Goal: Find specific page/section: Find specific page/section

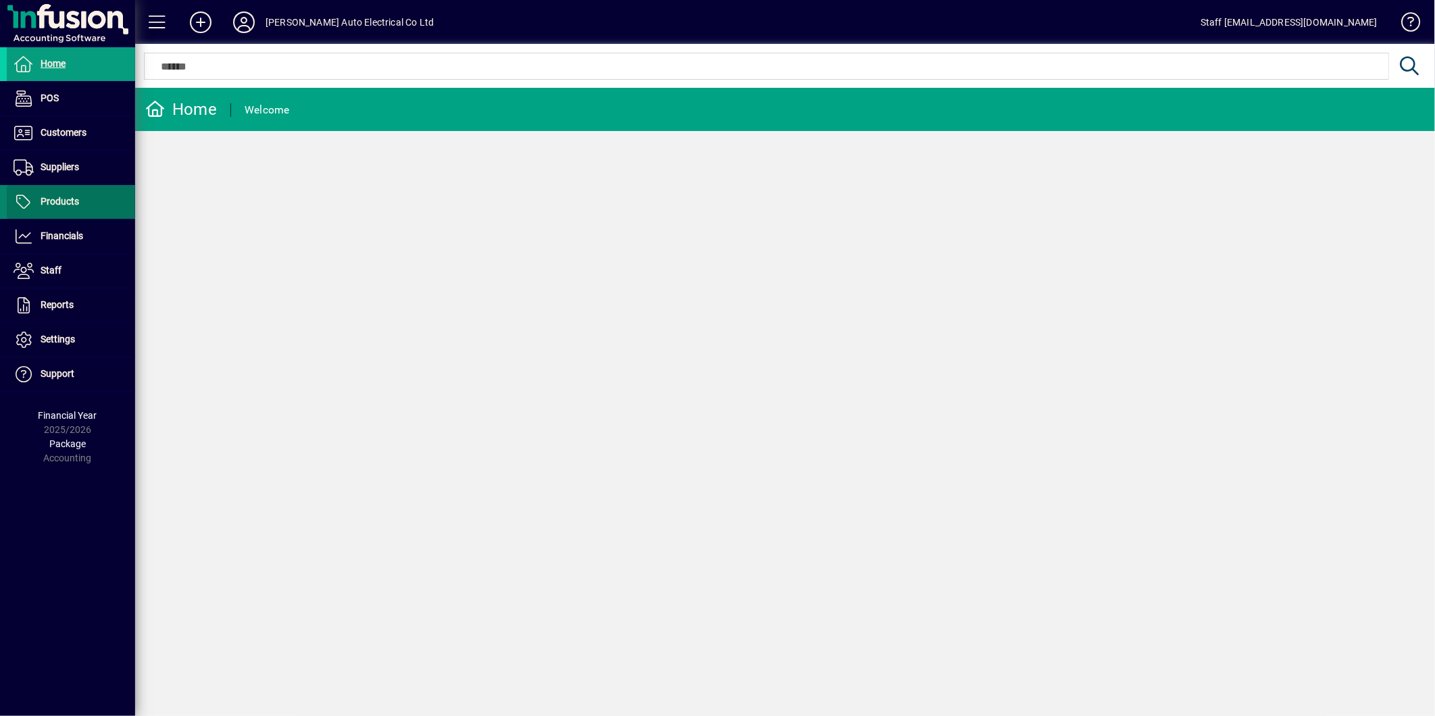
drag, startPoint x: 84, startPoint y: 200, endPoint x: 97, endPoint y: 190, distance: 16.4
click at [85, 199] on span at bounding box center [71, 202] width 128 height 32
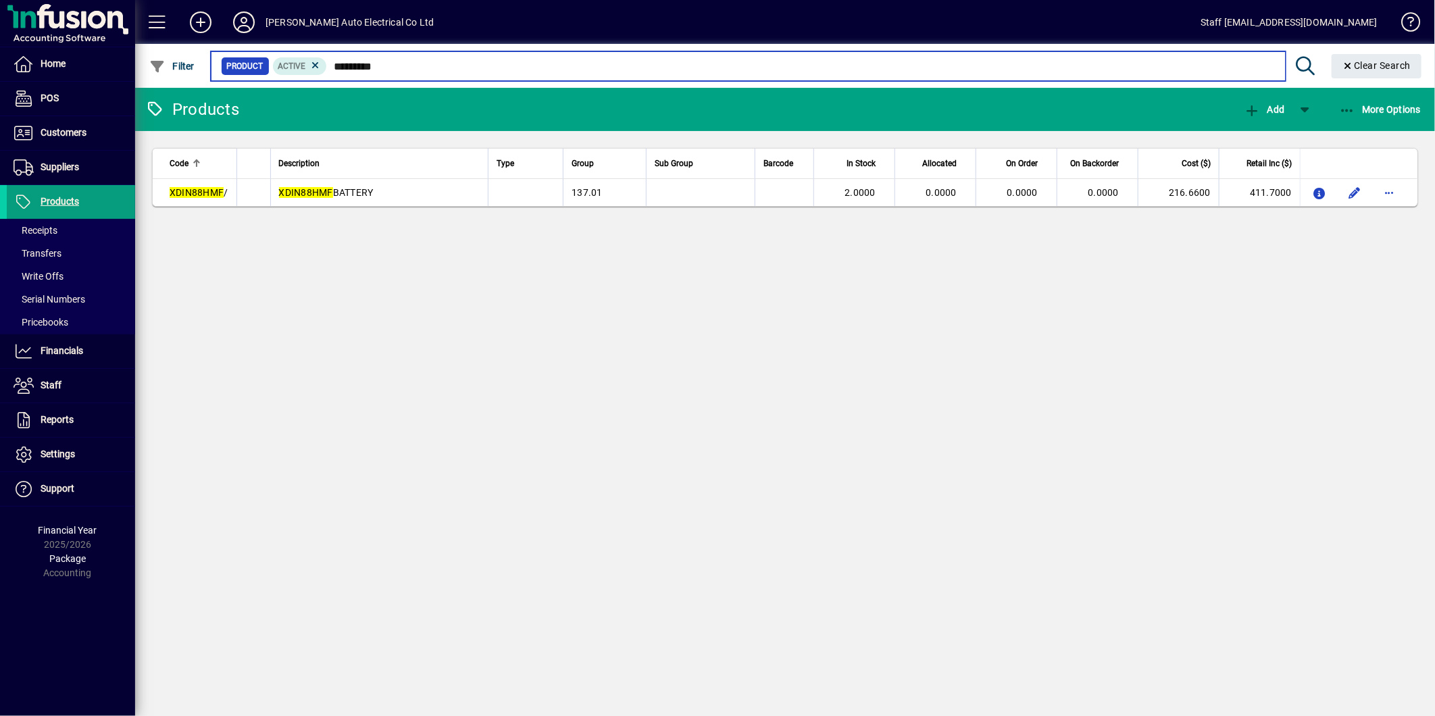
type input "*********"
